Goal: Task Accomplishment & Management: Use online tool/utility

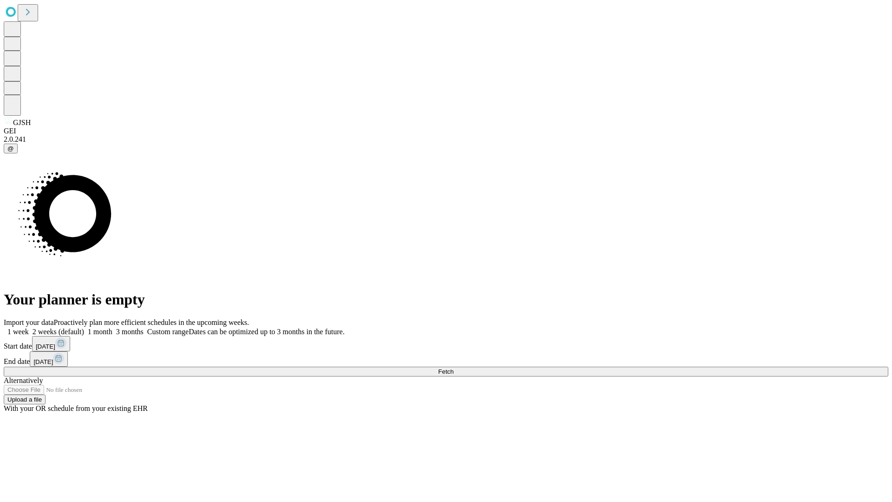
click at [453, 368] on span "Fetch" at bounding box center [445, 371] width 15 height 7
